Goal: Task Accomplishment & Management: Use online tool/utility

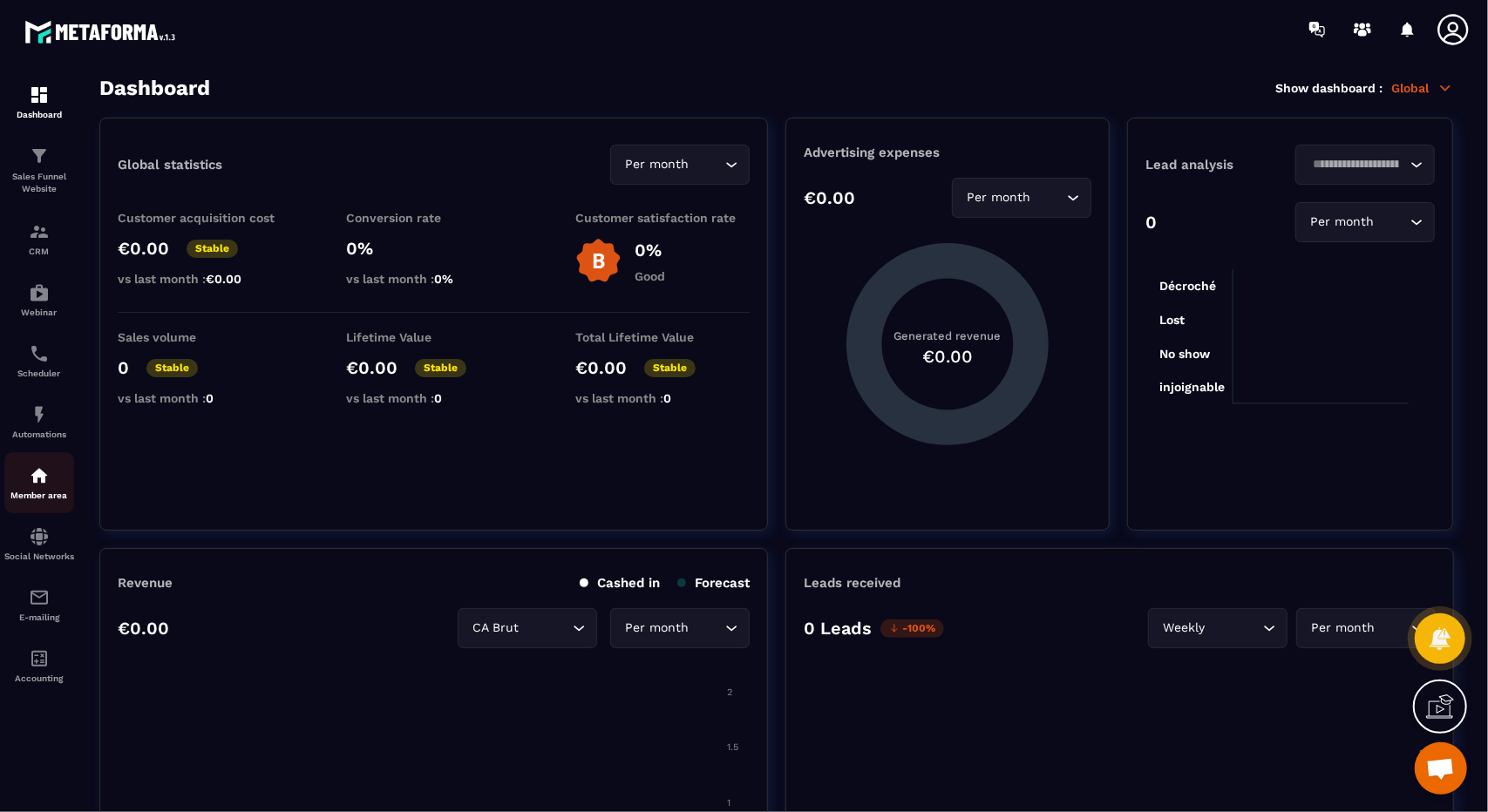
click at [52, 481] on div "Member area" at bounding box center [39, 483] width 69 height 35
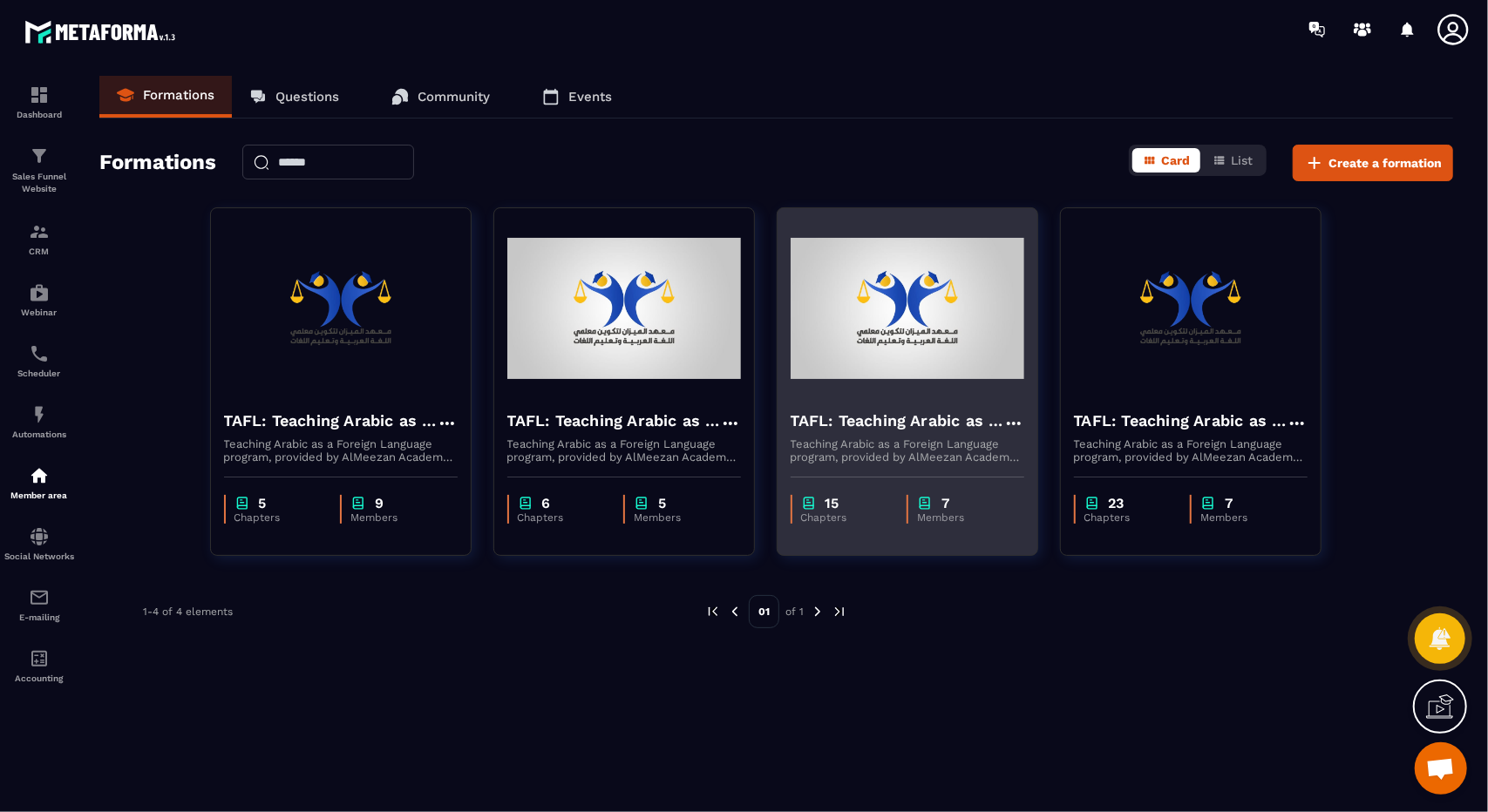
click at [861, 468] on div "15 Chapters 7 Members" at bounding box center [907, 500] width 259 height 73
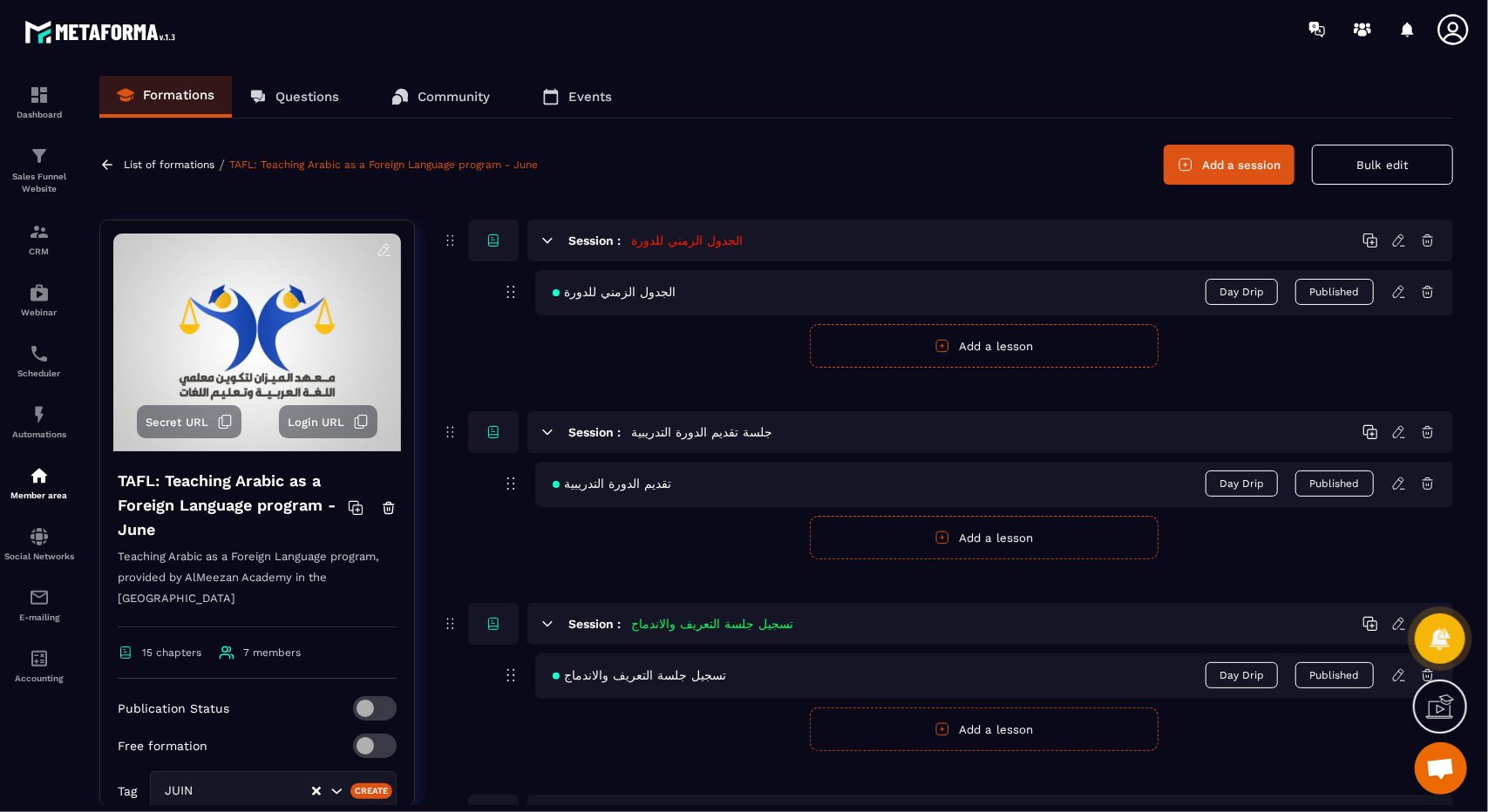
click at [199, 422] on span "Secret URL" at bounding box center [177, 422] width 63 height 13
click at [36, 259] on link "CRM" at bounding box center [39, 239] width 69 height 61
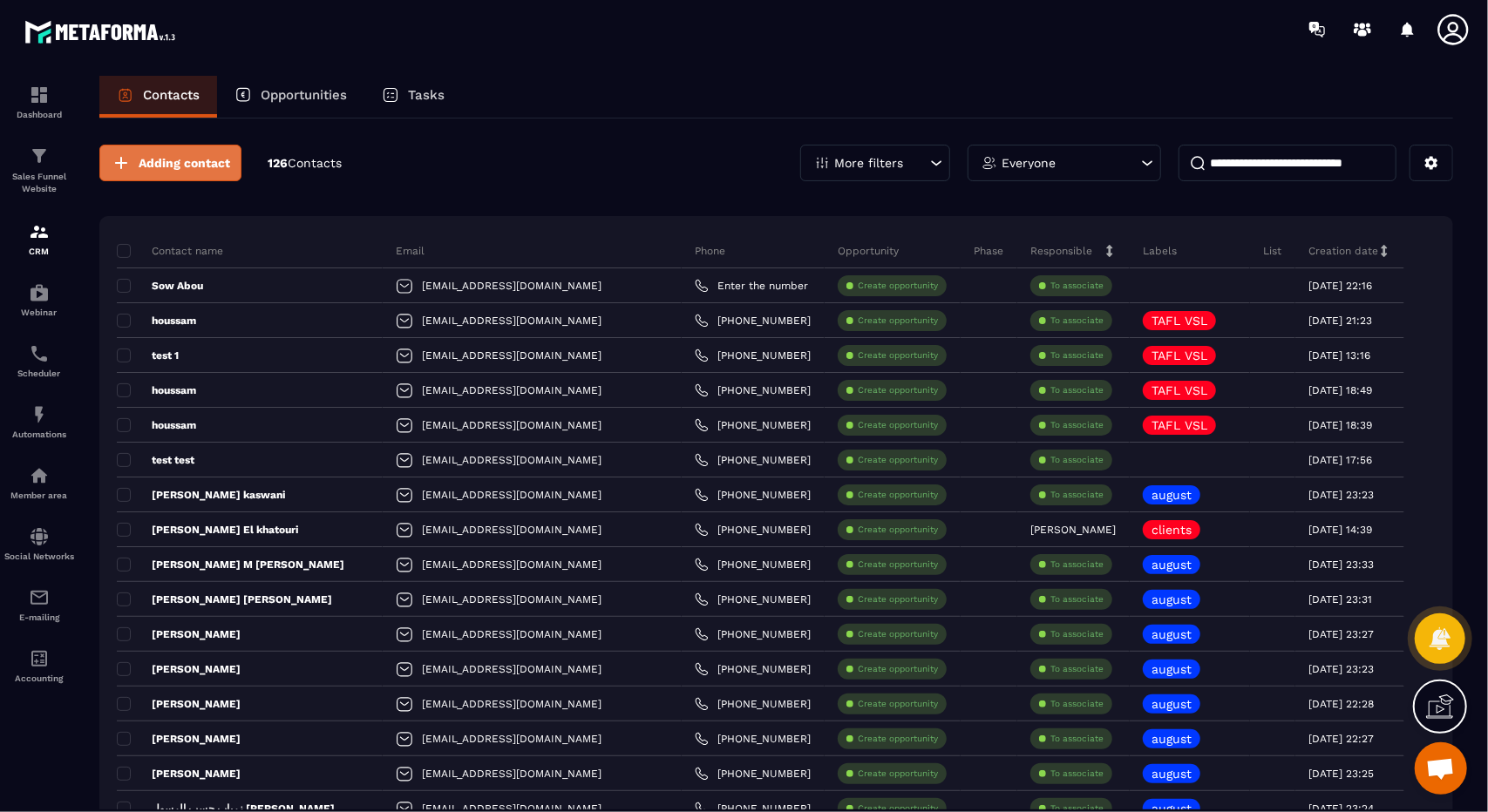
click at [205, 151] on button "Adding contact" at bounding box center [169, 163] width 142 height 37
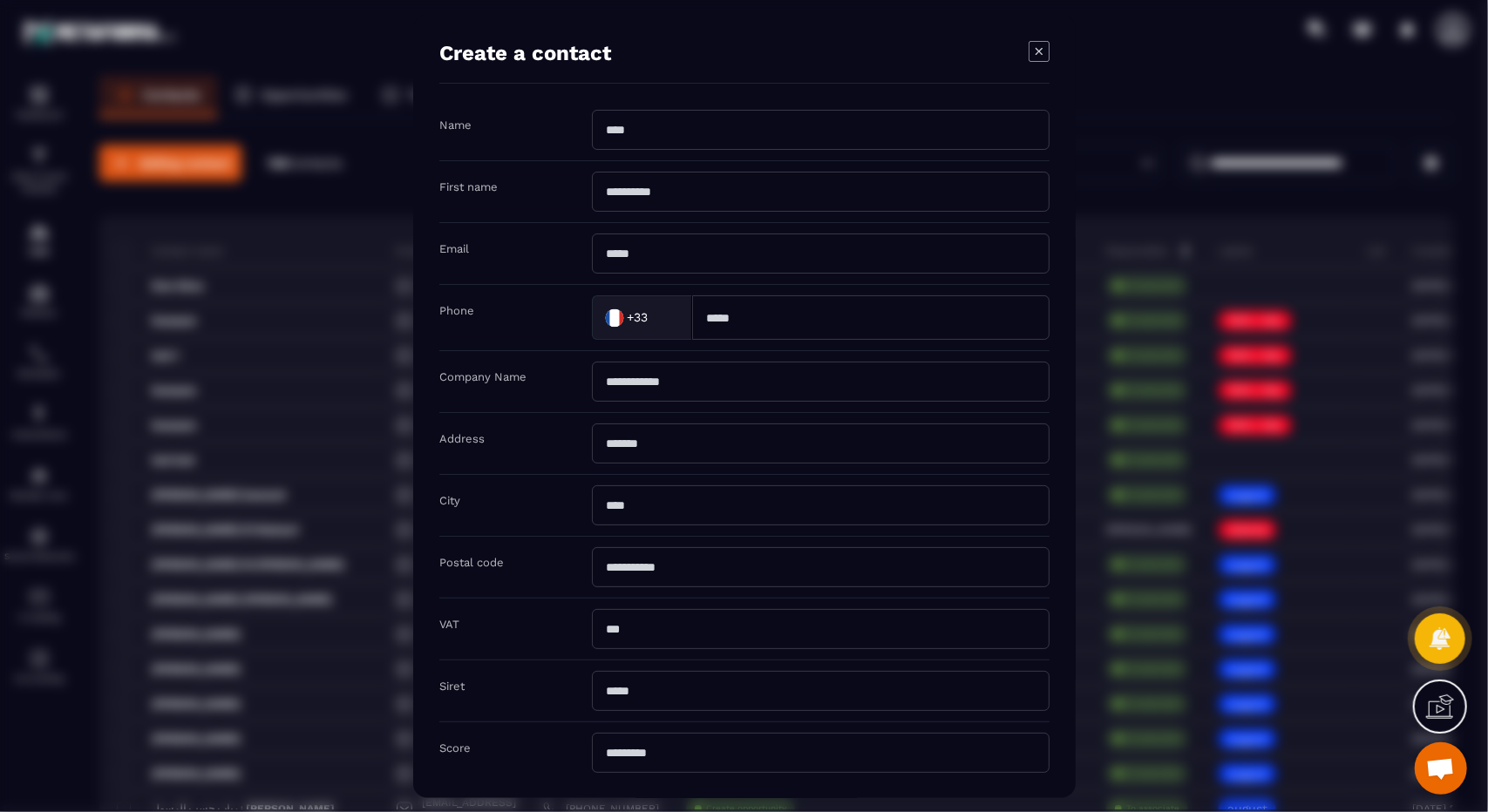
click at [1039, 56] on icon "Modal window" at bounding box center [1039, 51] width 21 height 21
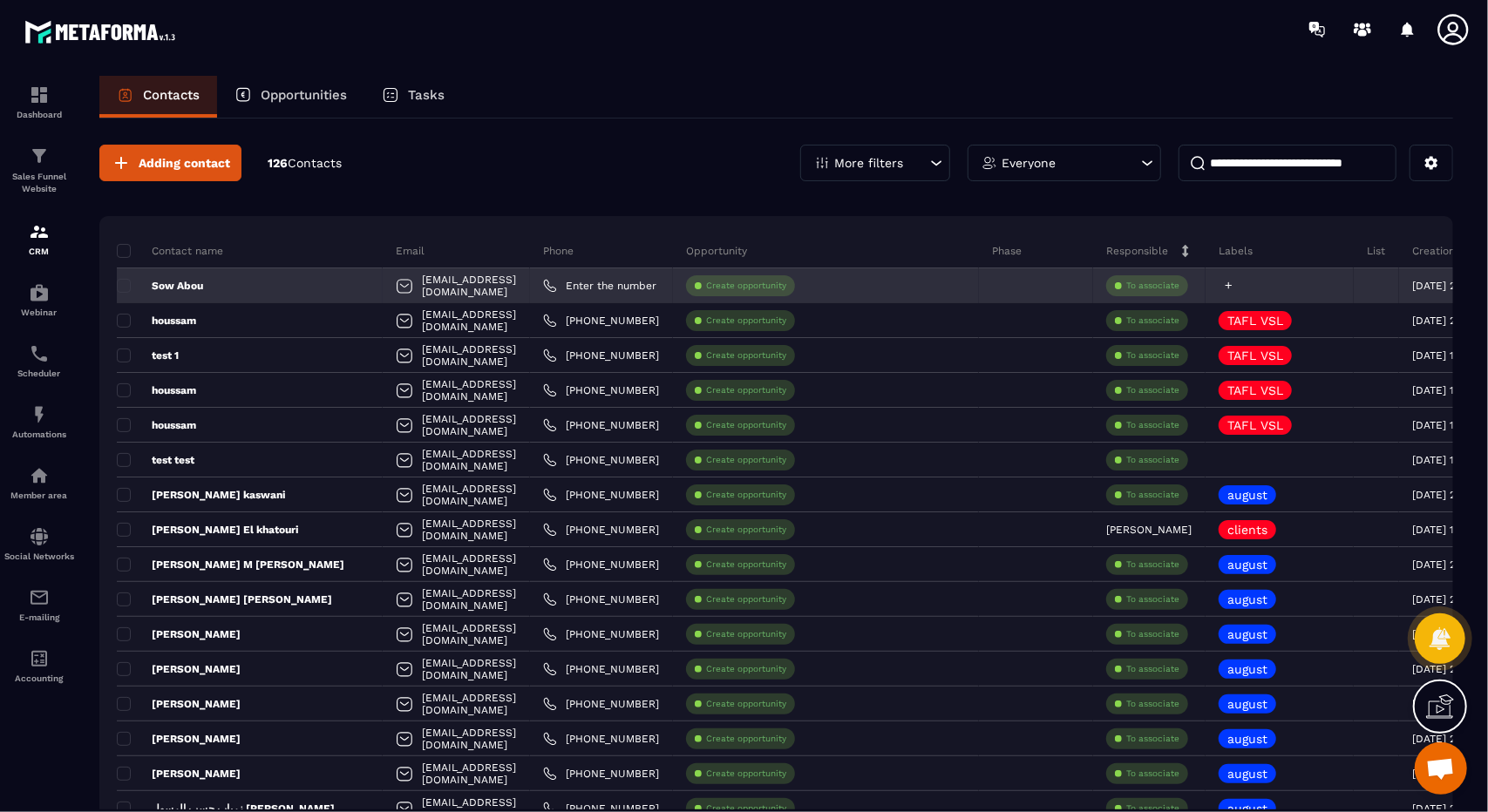
click at [1223, 283] on icon at bounding box center [1229, 285] width 11 height 11
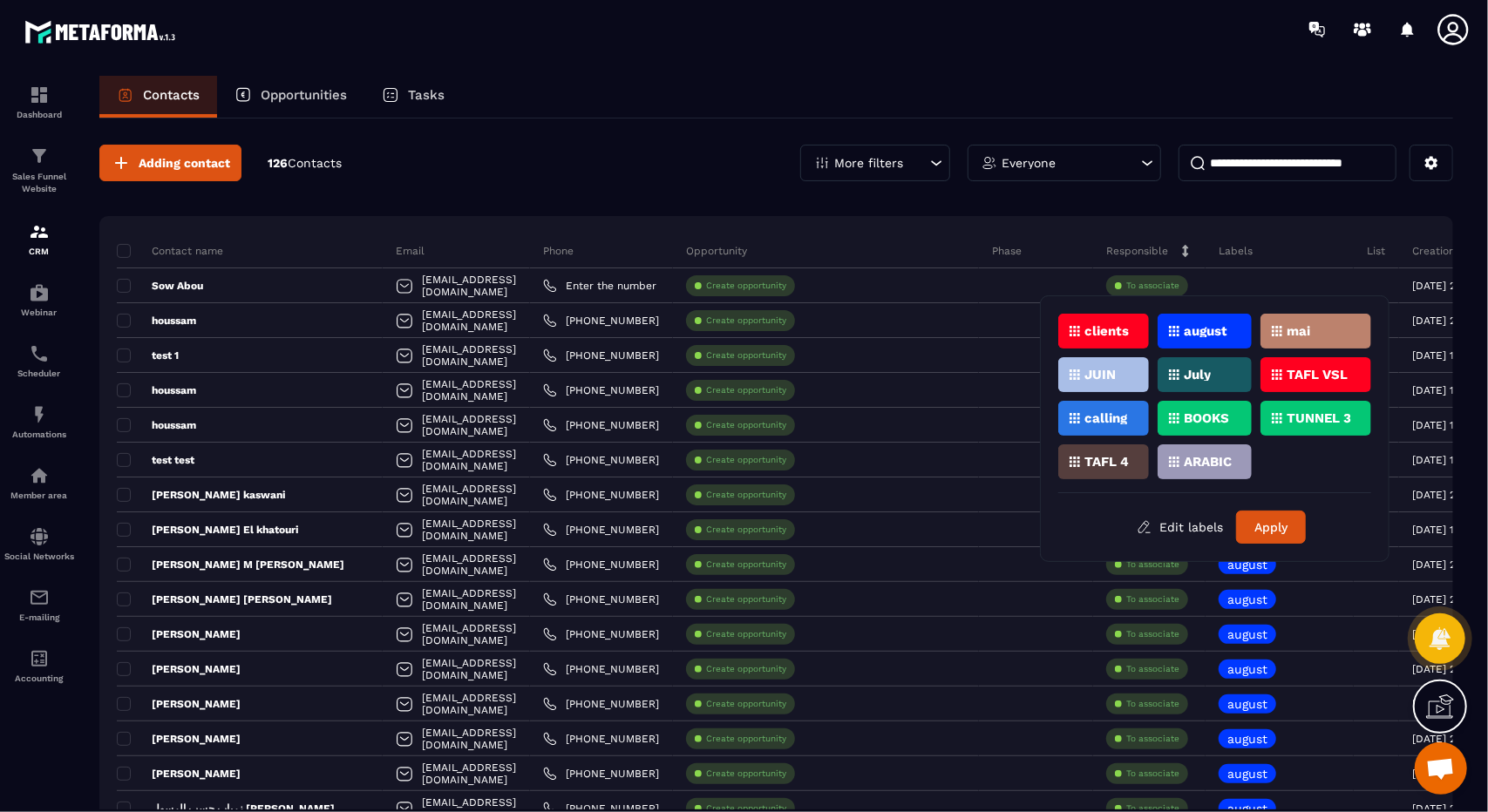
click at [1132, 368] on div "JUIN" at bounding box center [1104, 375] width 91 height 35
click at [1262, 529] on button "Apply" at bounding box center [1270, 528] width 69 height 33
